Goal: Check status: Check status

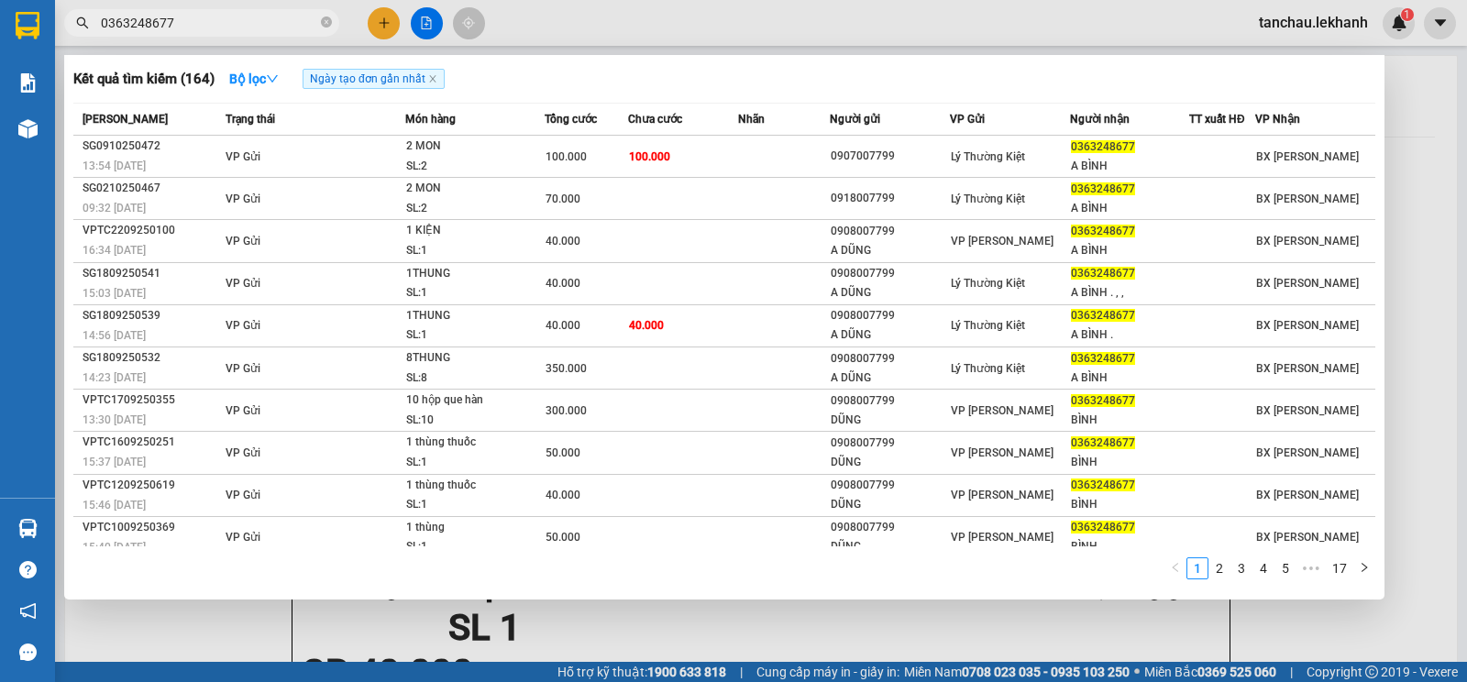
click at [102, 24] on input "0363248677" at bounding box center [209, 23] width 216 height 20
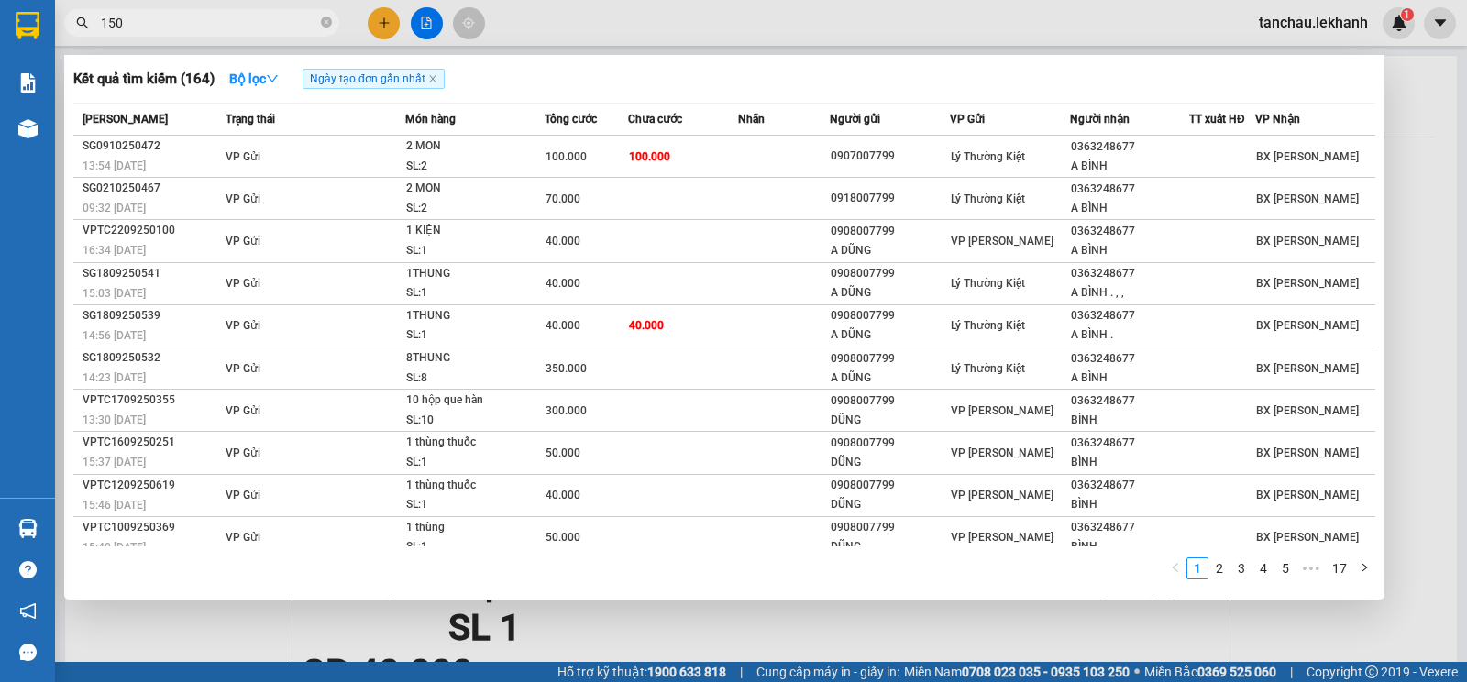
type input "1501"
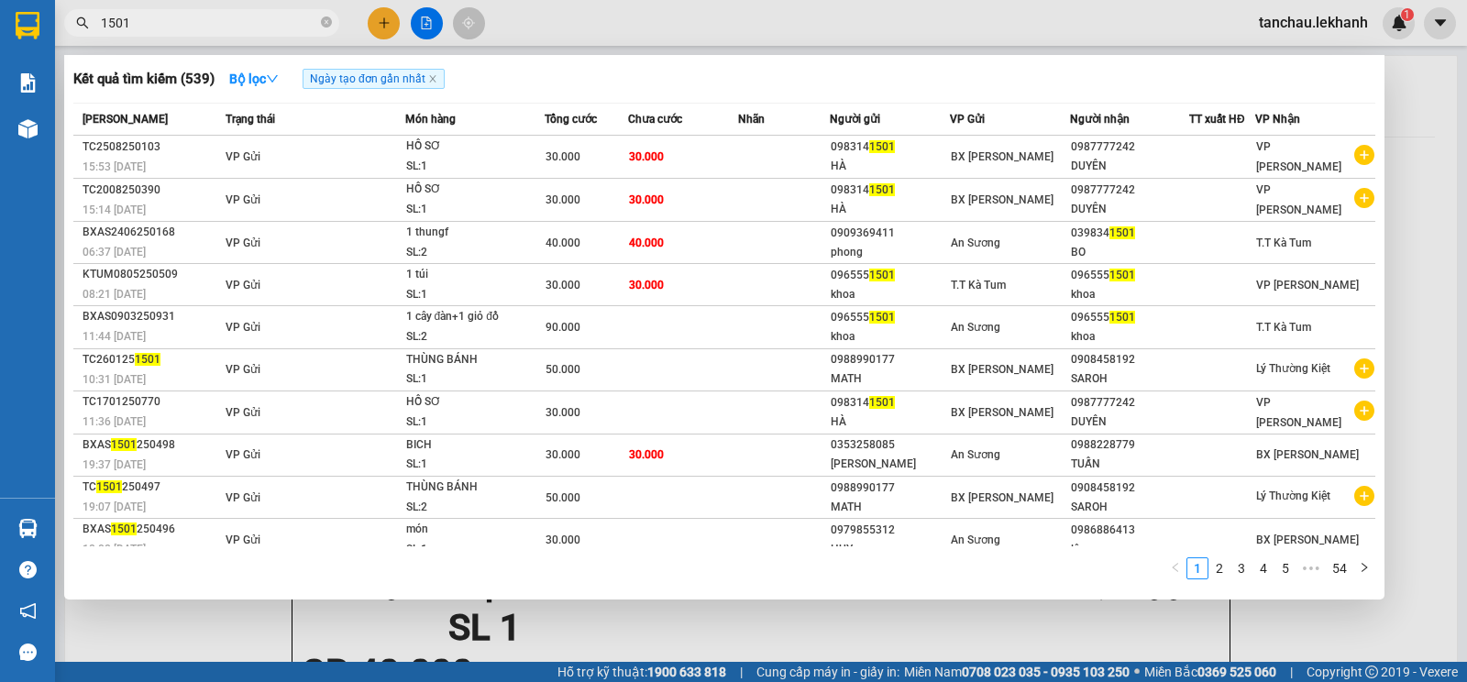
drag, startPoint x: 208, startPoint y: 30, endPoint x: 83, endPoint y: 21, distance: 125.9
click at [83, 21] on div "1501" at bounding box center [179, 23] width 358 height 28
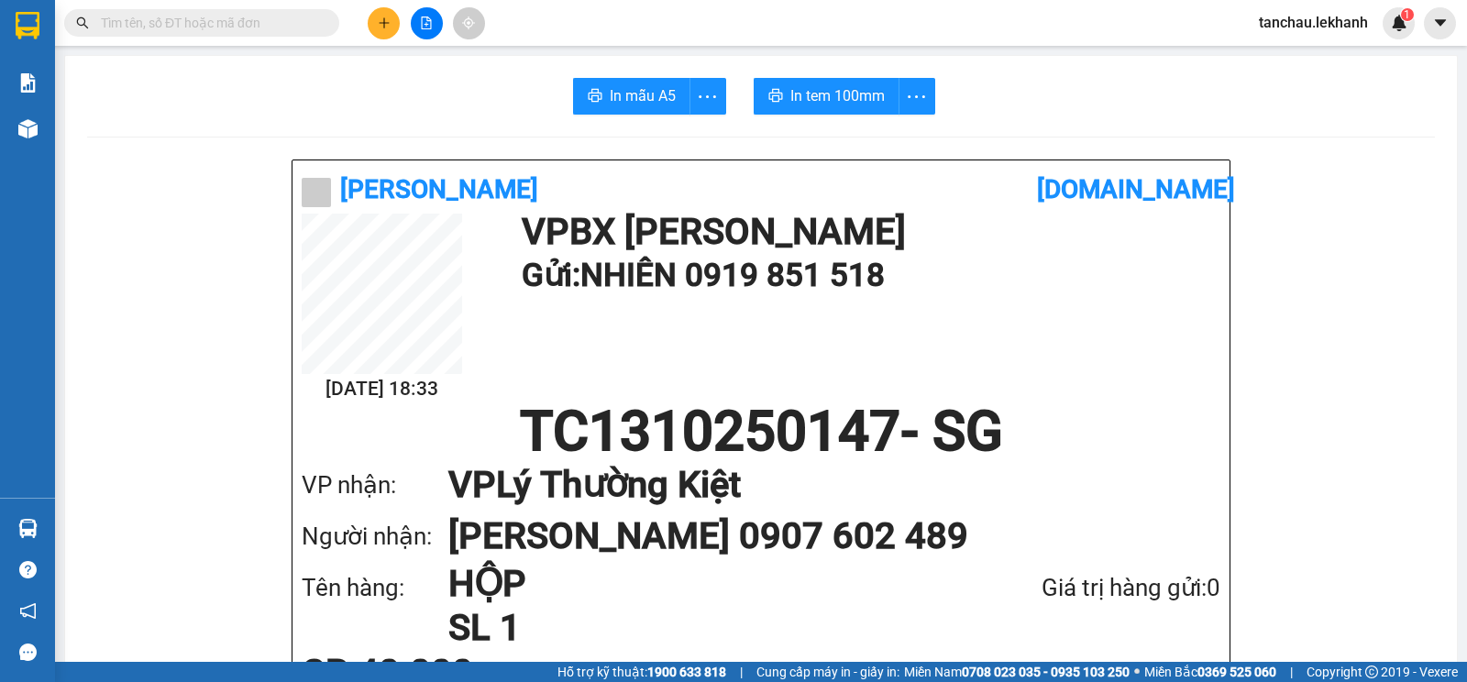
click at [200, 35] on span at bounding box center [201, 23] width 275 height 28
click at [199, 33] on span at bounding box center [201, 23] width 275 height 28
click at [198, 29] on input "text" at bounding box center [209, 23] width 216 height 20
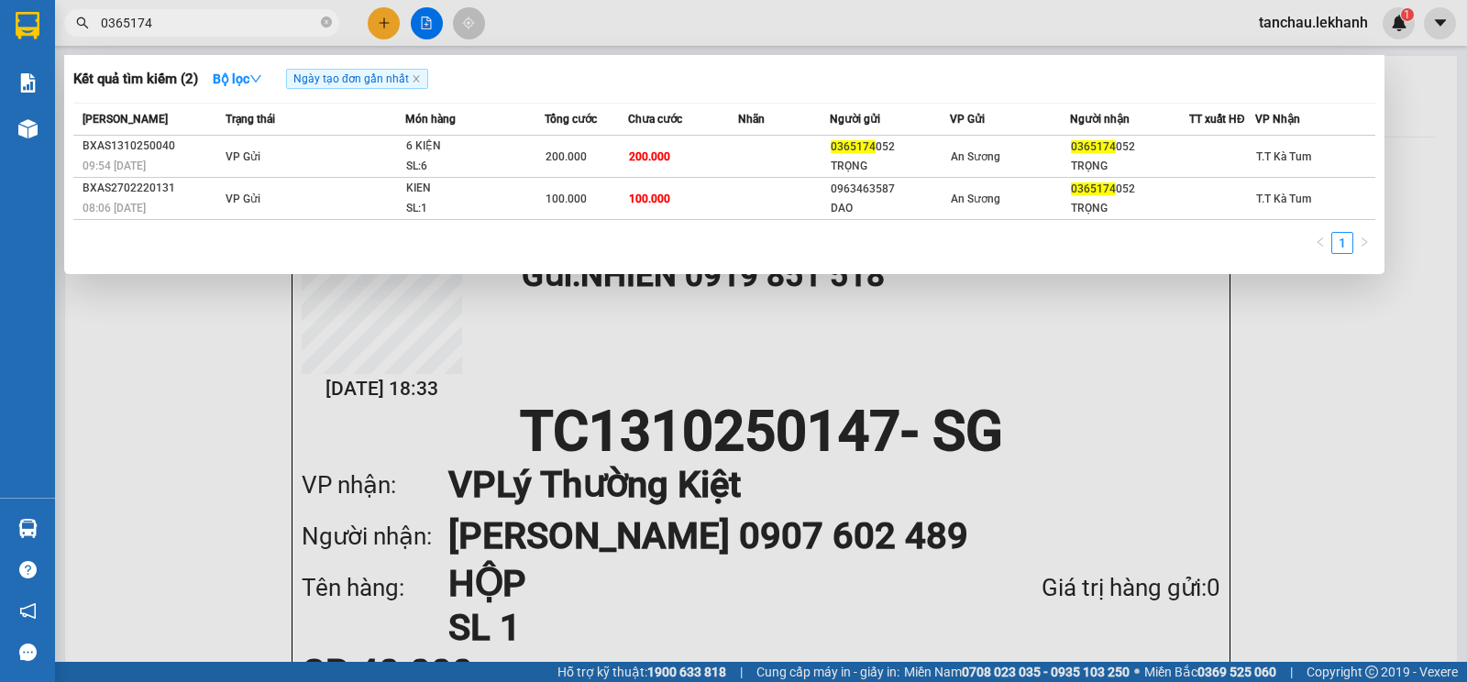
type input "0365174"
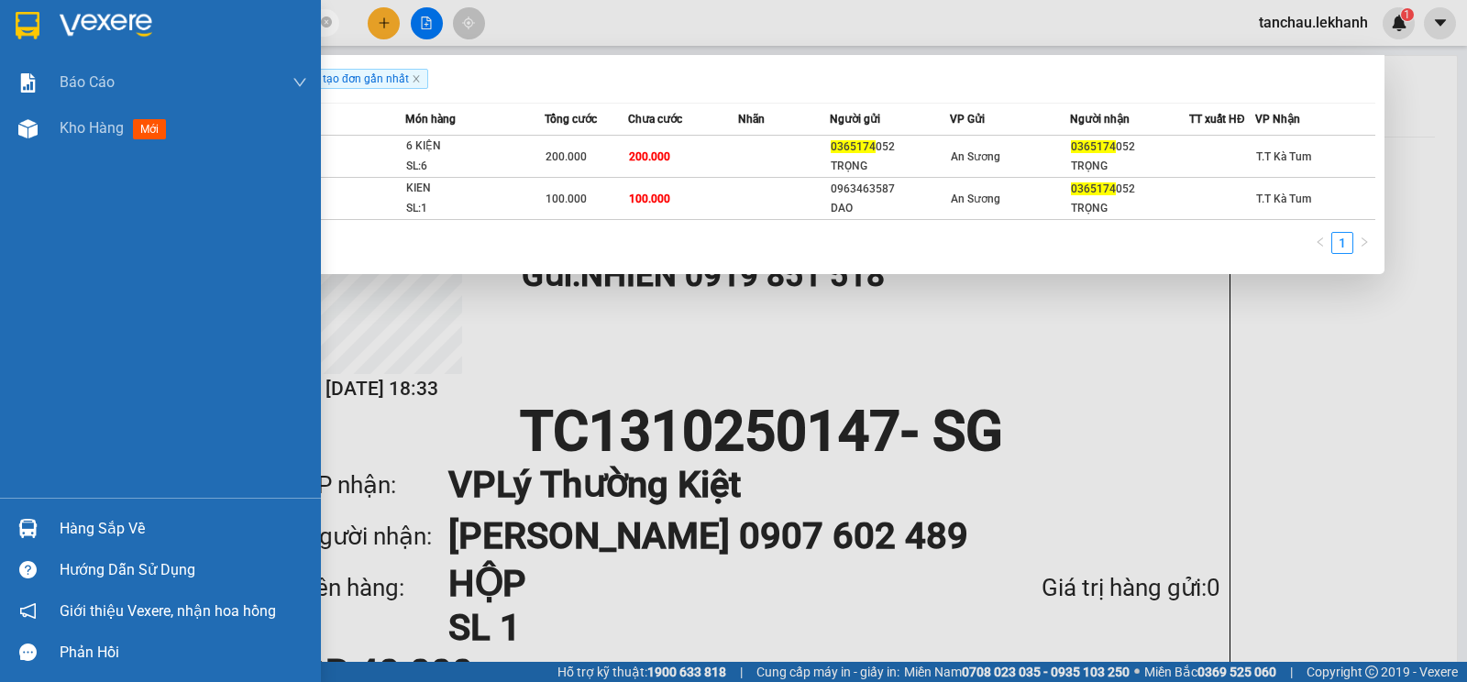
click at [29, 457] on div "Báo cáo Báo cáo dòng tiền (nhân viên) Doanh số tạo đơn theo VP gửi (nhân viên) …" at bounding box center [160, 279] width 321 height 438
click at [68, 140] on div "Kho hàng mới" at bounding box center [184, 128] width 248 height 46
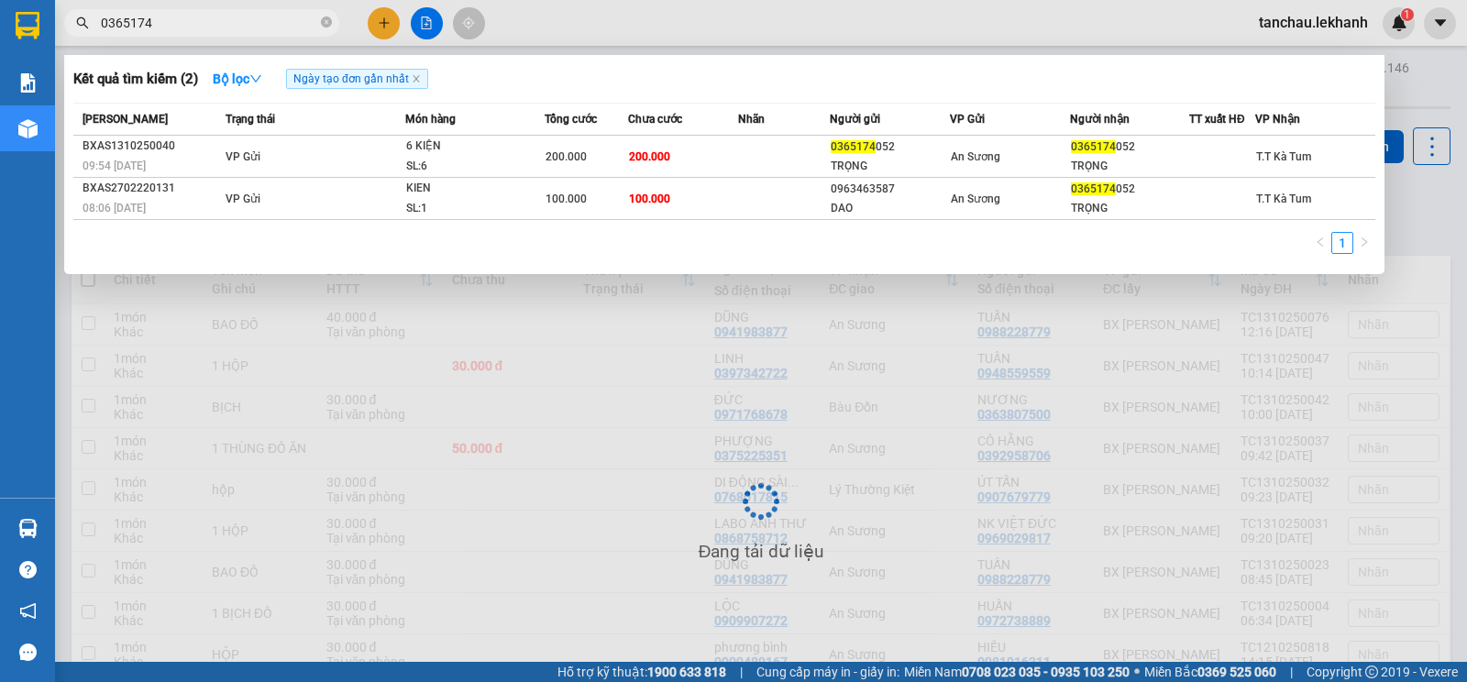
click at [477, 396] on div at bounding box center [733, 341] width 1467 height 682
